Goal: Information Seeking & Learning: Learn about a topic

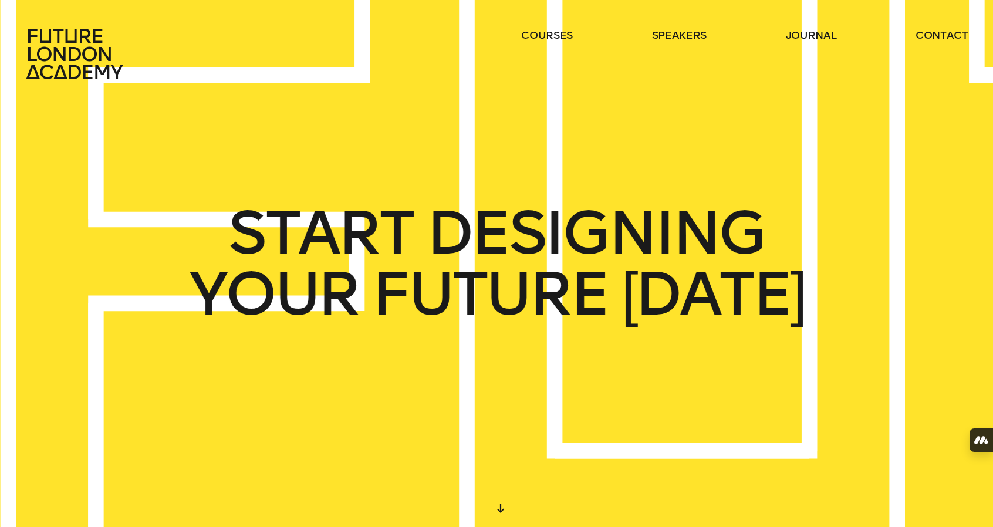
click at [825, 46] on ul "courses speakers journal contact" at bounding box center [744, 54] width 447 height 52
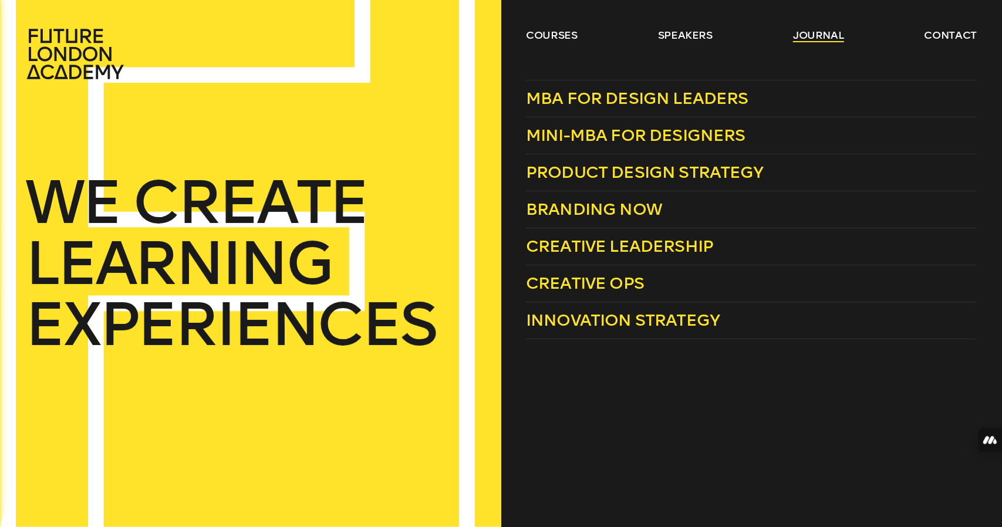
click at [812, 37] on link "journal" at bounding box center [818, 35] width 51 height 14
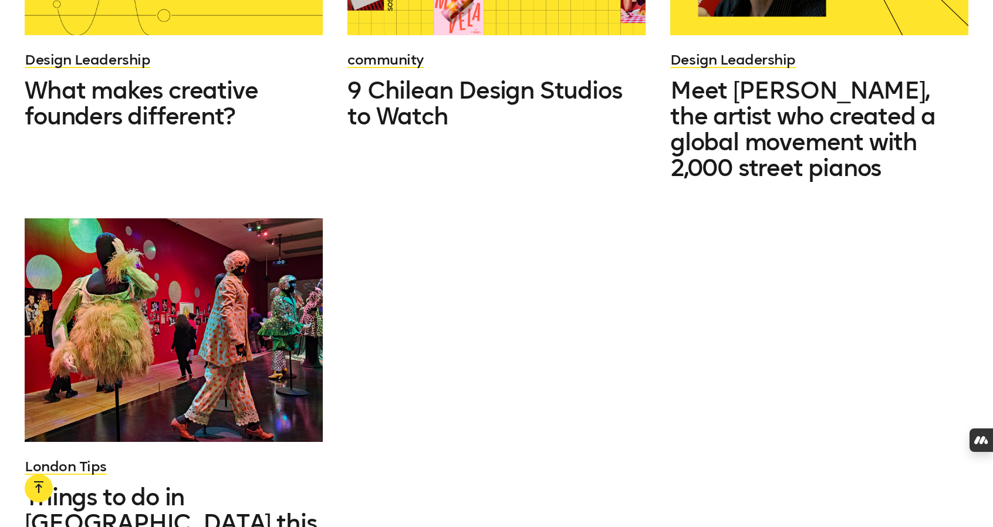
scroll to position [1950, 0]
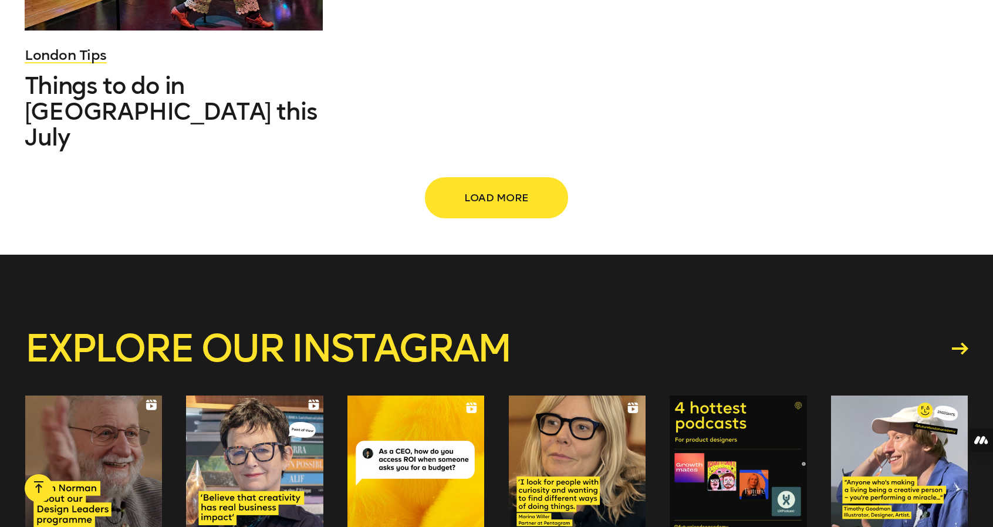
click at [480, 187] on span "Load more" at bounding box center [496, 198] width 103 height 22
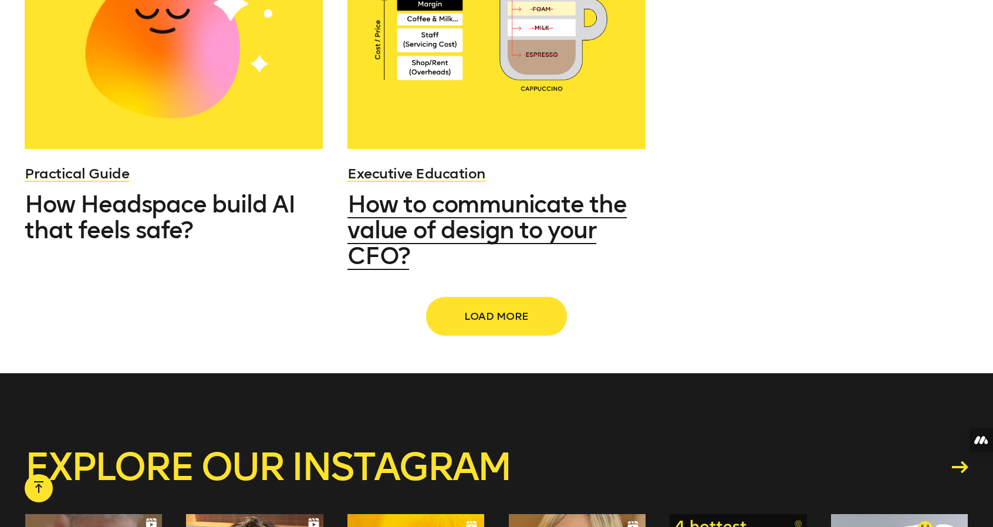
scroll to position [2973, 0]
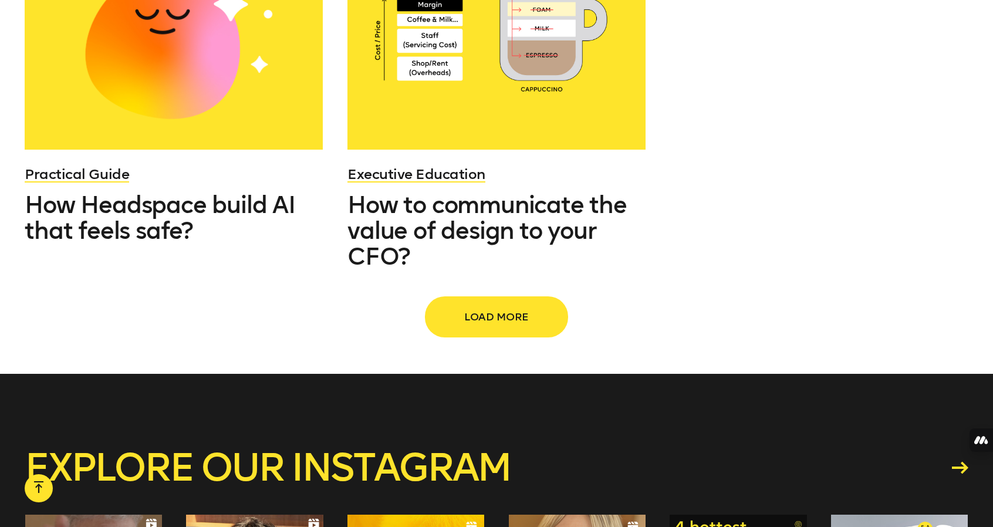
click at [486, 306] on span "Load more" at bounding box center [496, 317] width 103 height 22
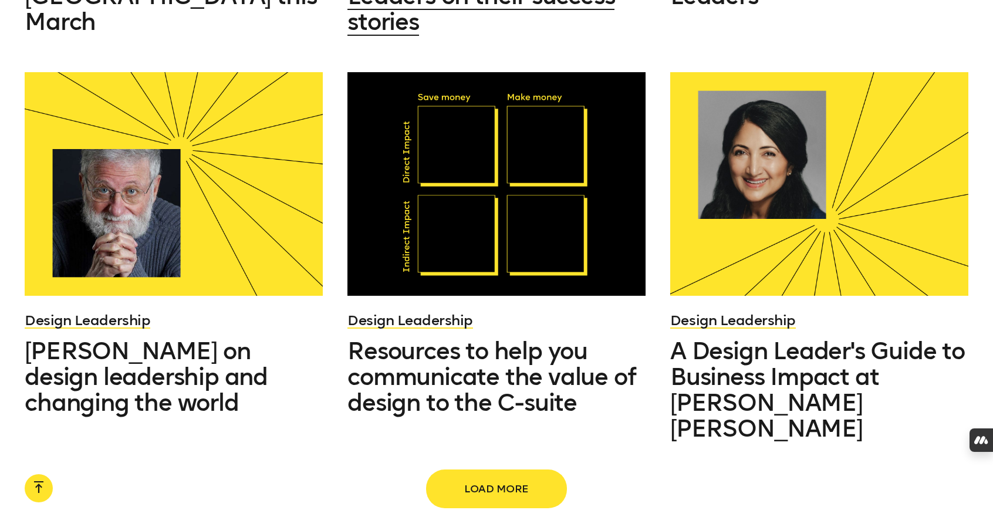
scroll to position [3969, 0]
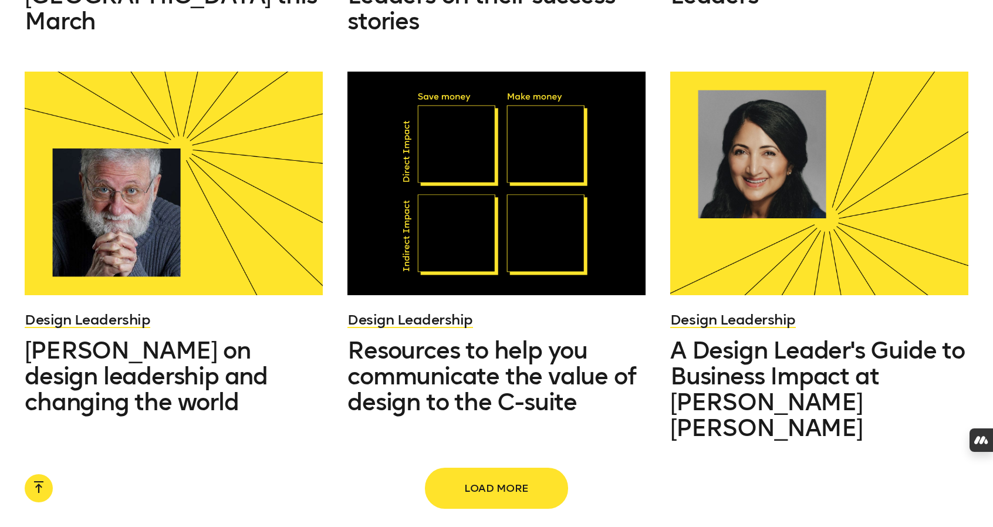
click at [489, 477] on span "Load more" at bounding box center [496, 488] width 103 height 22
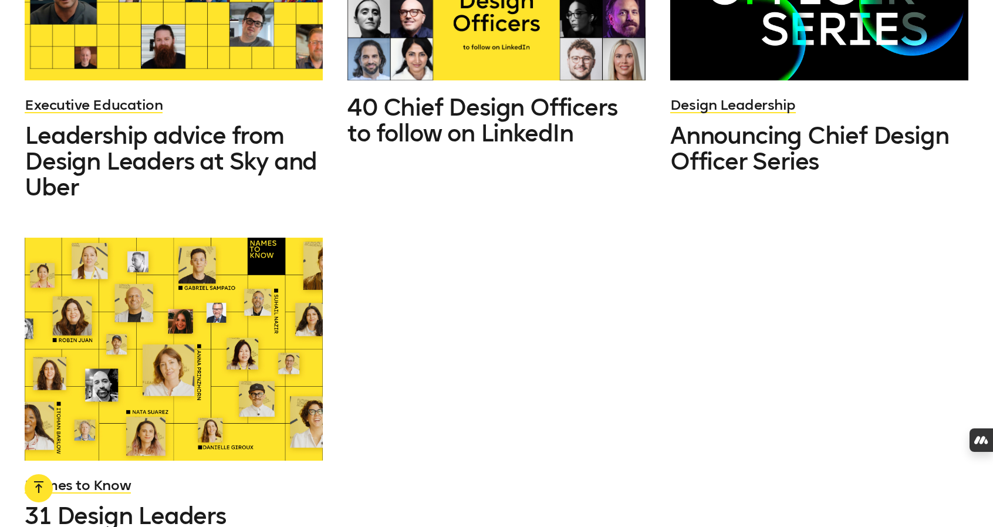
scroll to position [5484, 0]
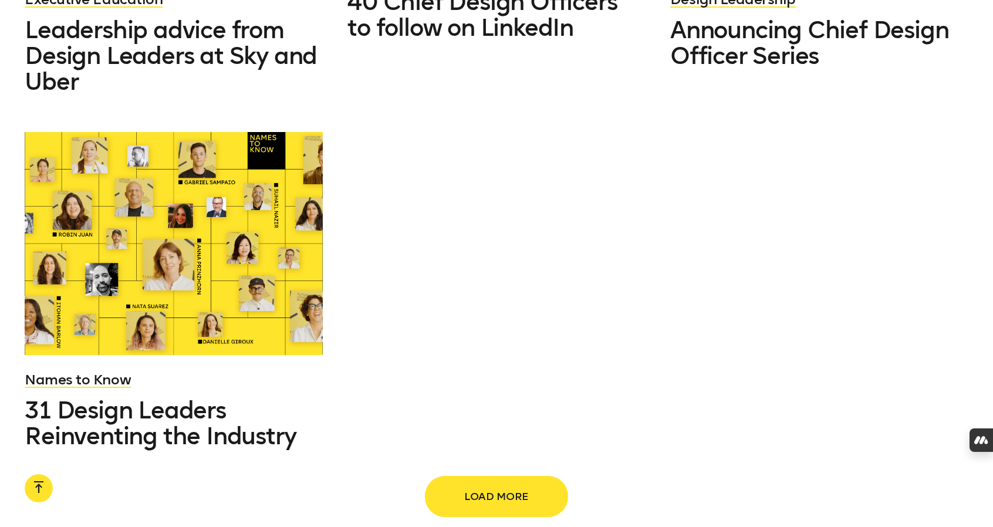
click at [493, 485] on span "Load more" at bounding box center [496, 496] width 103 height 22
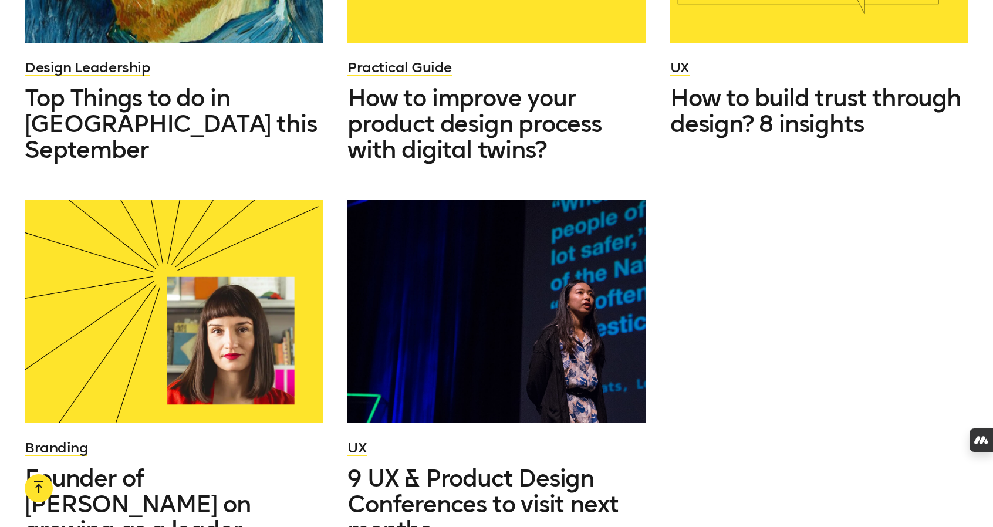
scroll to position [6539, 0]
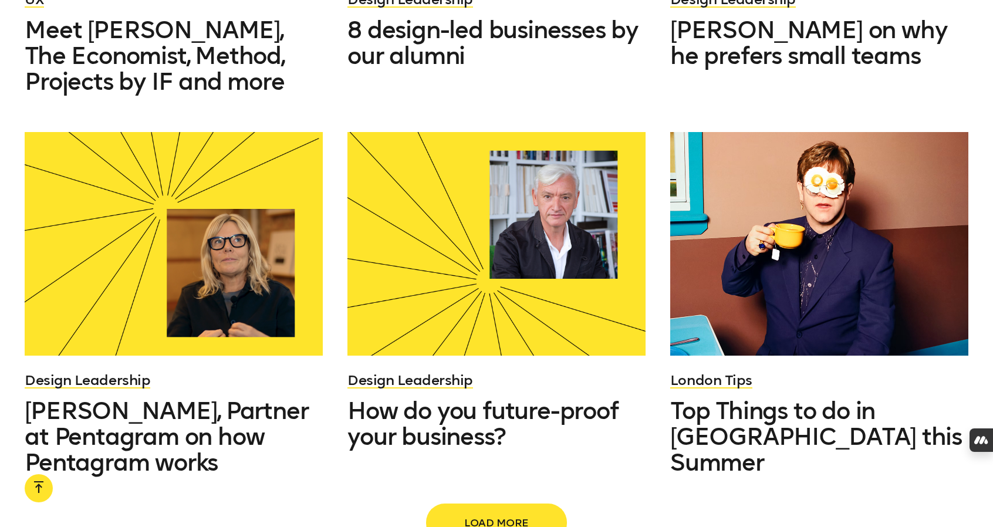
scroll to position [7741, 0]
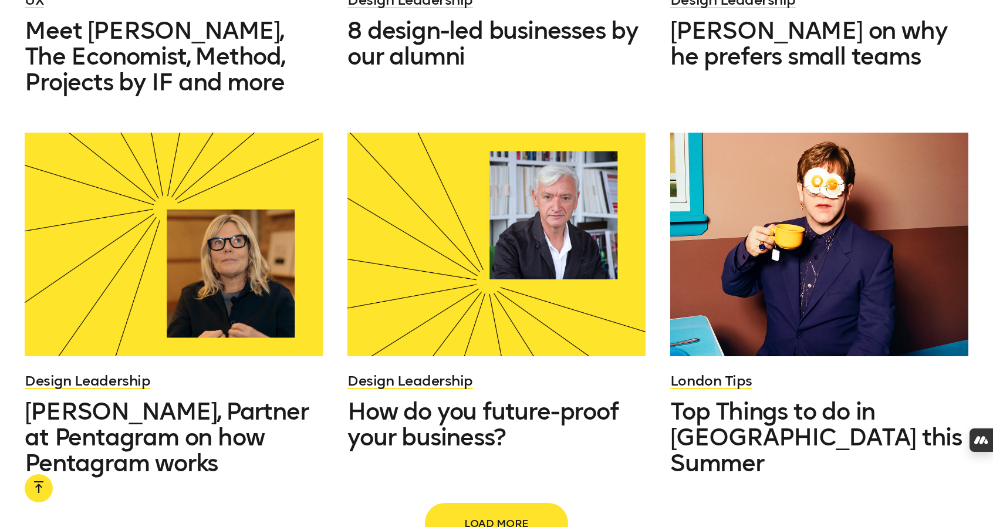
click at [489, 512] on span "Load more" at bounding box center [496, 523] width 103 height 22
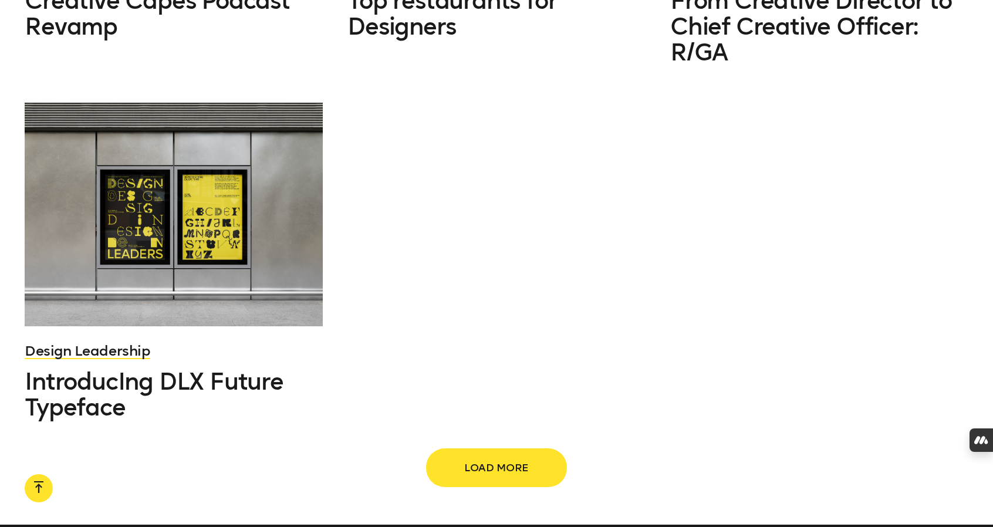
scroll to position [9293, 0]
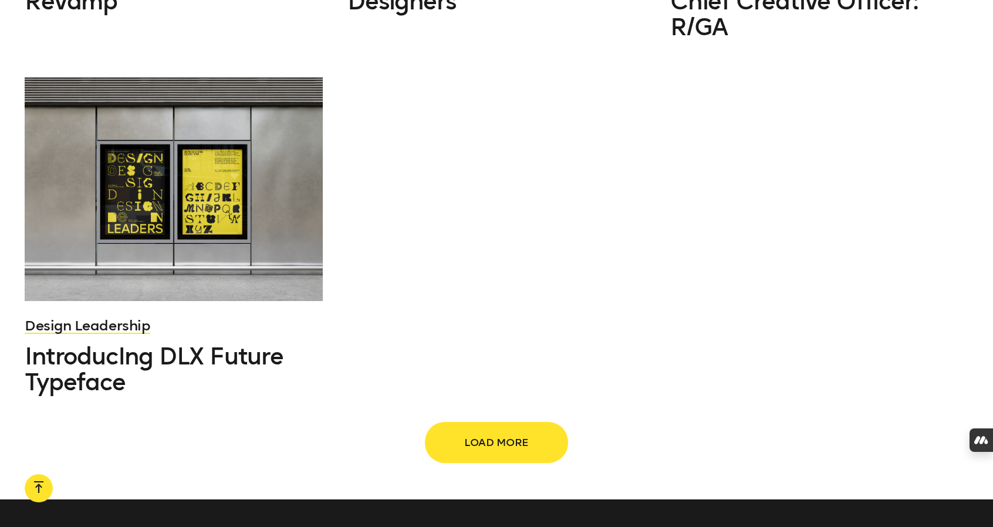
click at [488, 431] on span "Load more" at bounding box center [496, 442] width 103 height 22
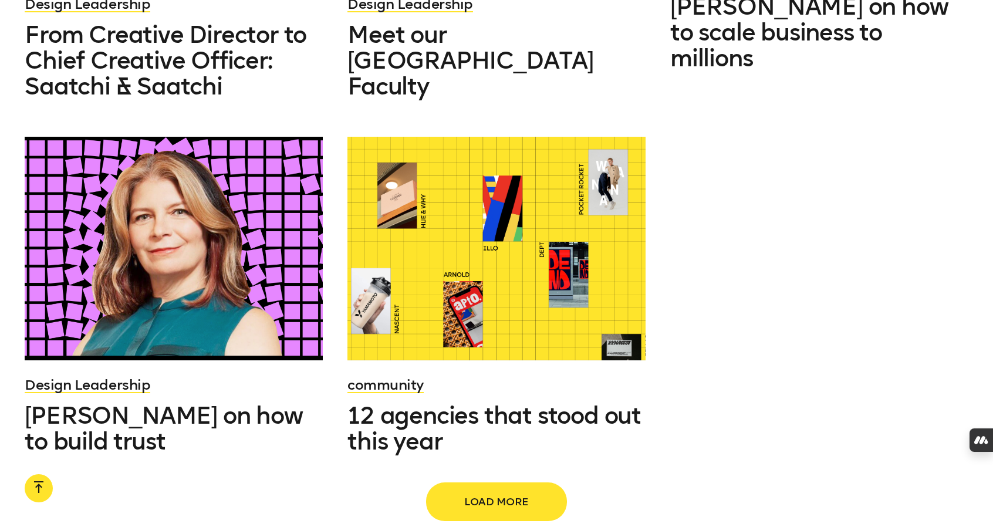
scroll to position [10350, 0]
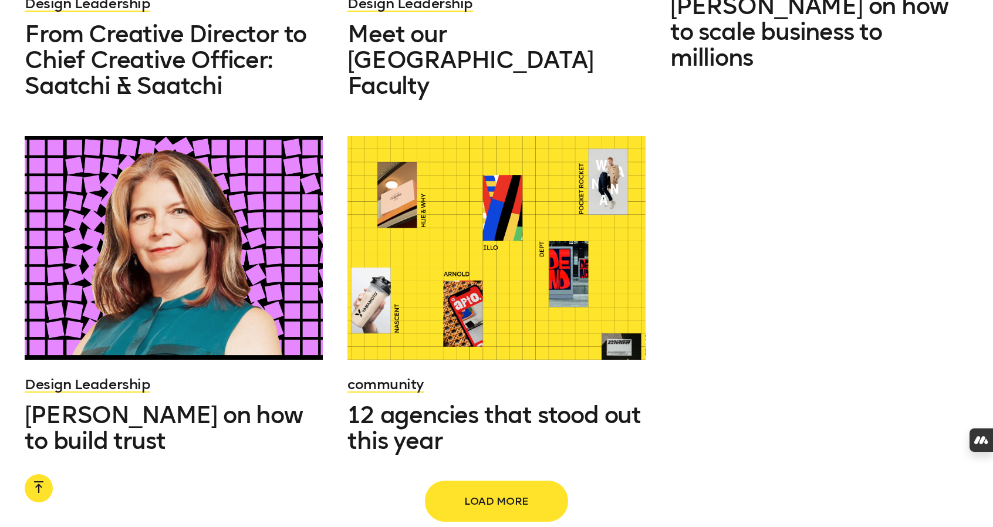
click at [538, 482] on button "Load more" at bounding box center [496, 501] width 141 height 39
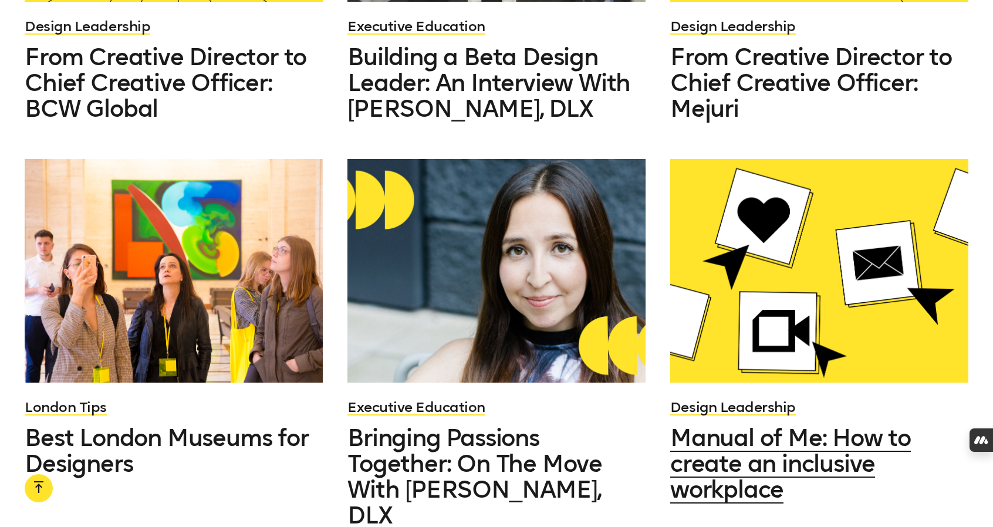
scroll to position [11473, 0]
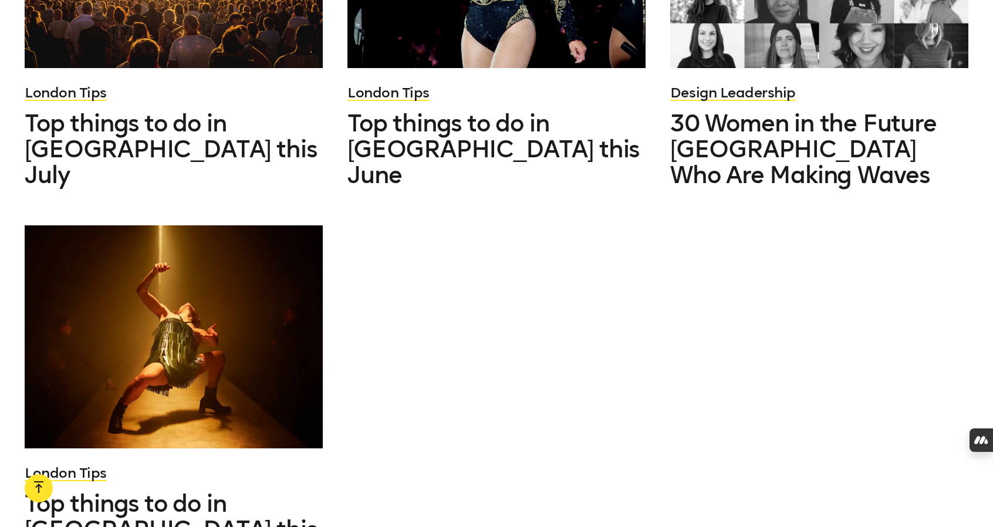
scroll to position [12927, 0]
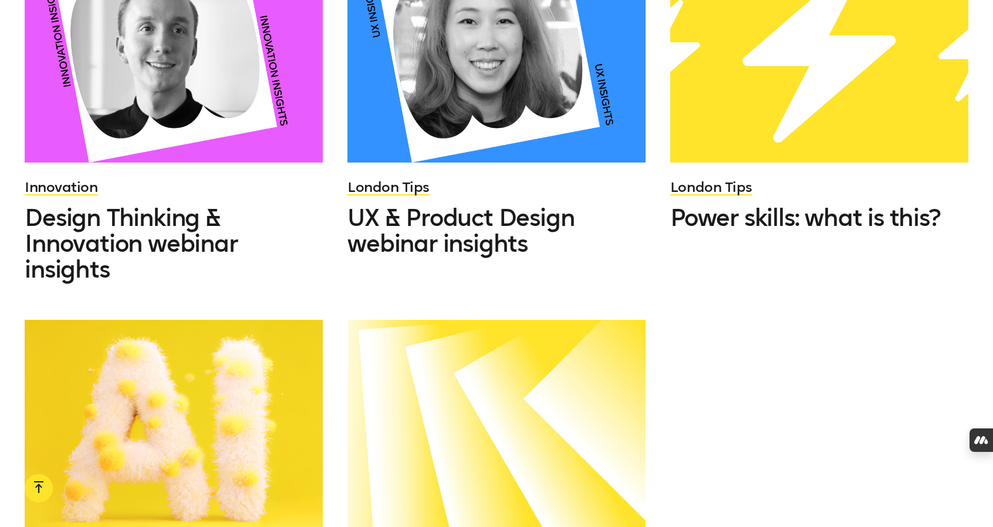
scroll to position [13974, 0]
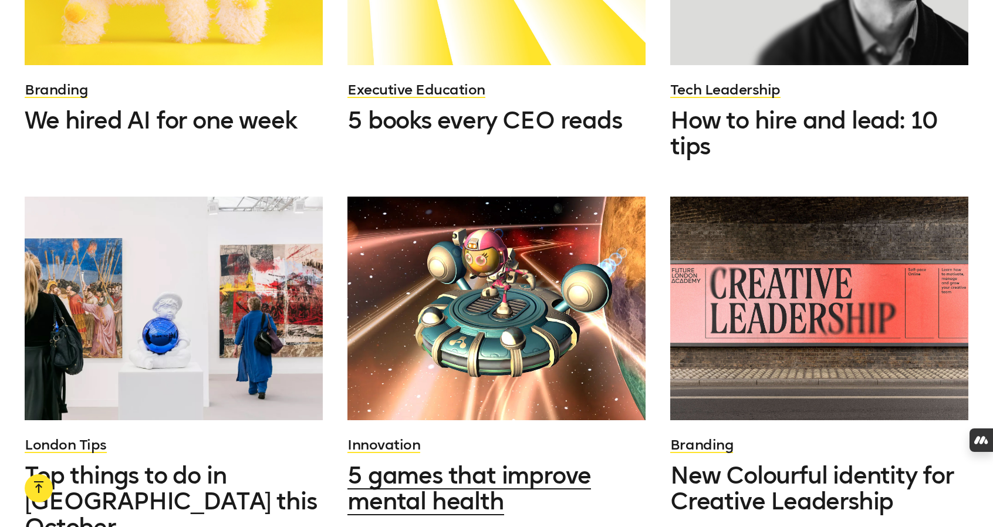
scroll to position [14477, 0]
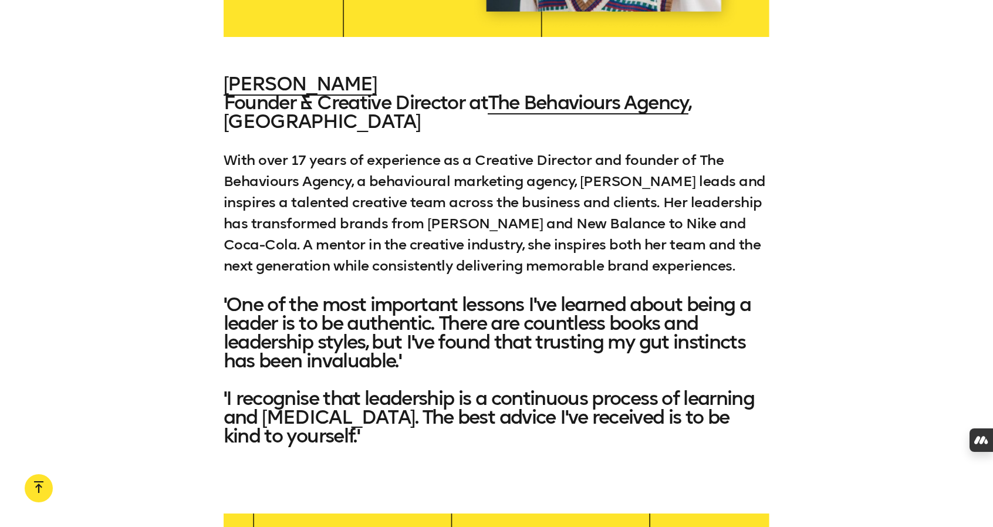
scroll to position [4045, 0]
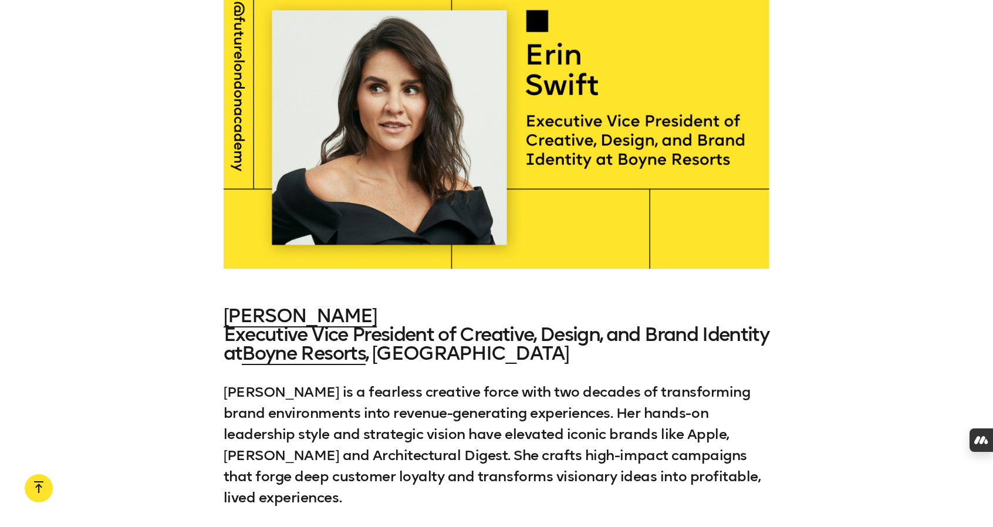
click at [277, 306] on h4 "Erin Swift Executive Vice President of Creative, Design, and Brand Identity at …" at bounding box center [497, 334] width 546 height 56
click at [263, 304] on link "Erin Swift" at bounding box center [300, 315] width 153 height 23
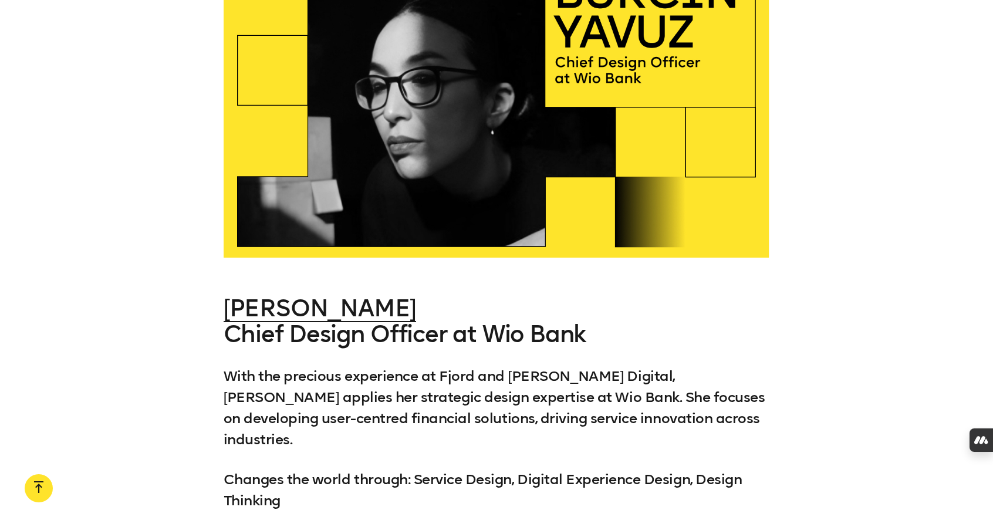
scroll to position [27003, 0]
